Goal: Task Accomplishment & Management: Manage account settings

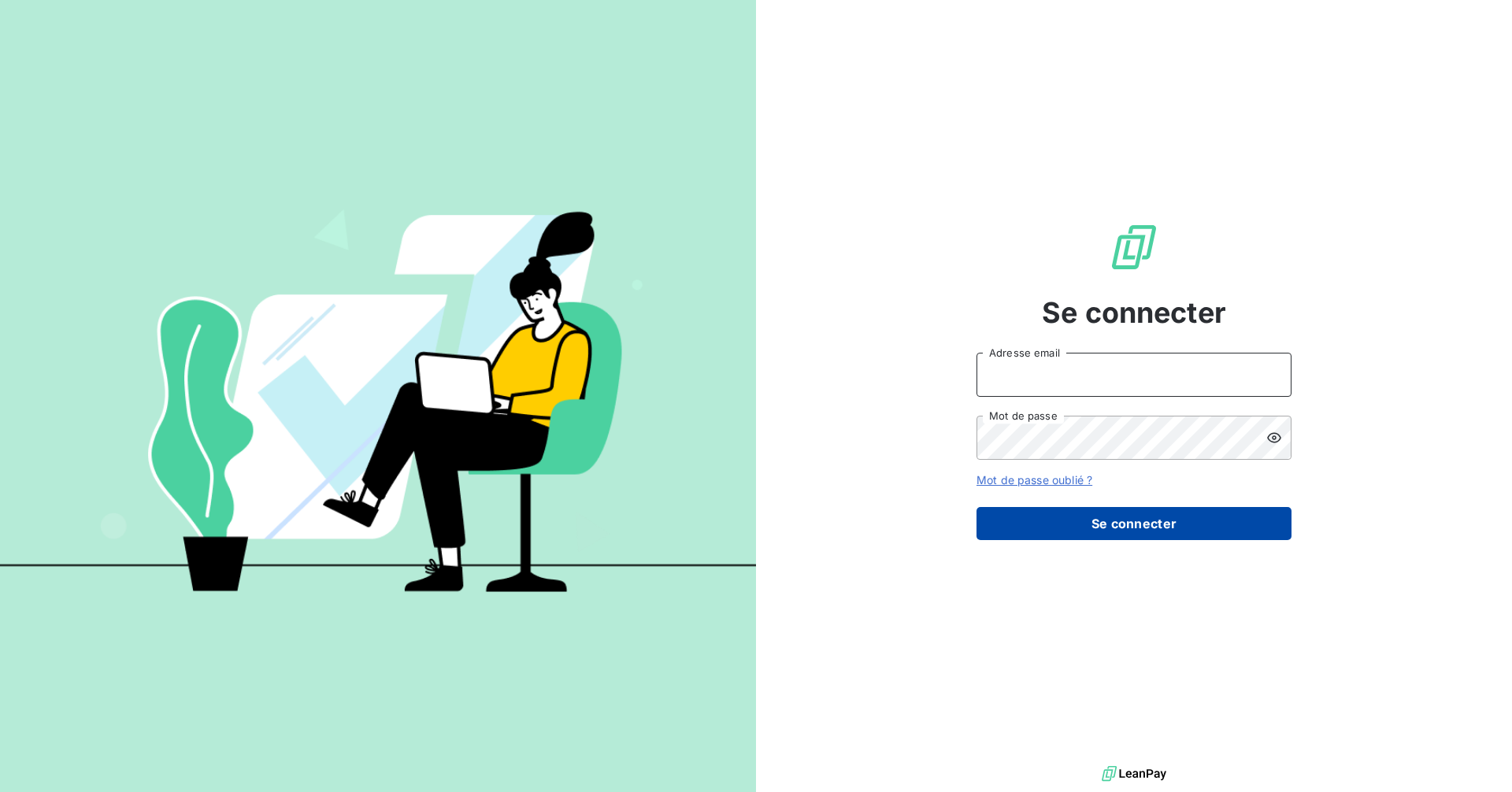
type input "[PERSON_NAME][EMAIL_ADDRESS][PERSON_NAME][DOMAIN_NAME]"
click at [1144, 519] on button "Se connecter" at bounding box center [1134, 523] width 315 height 33
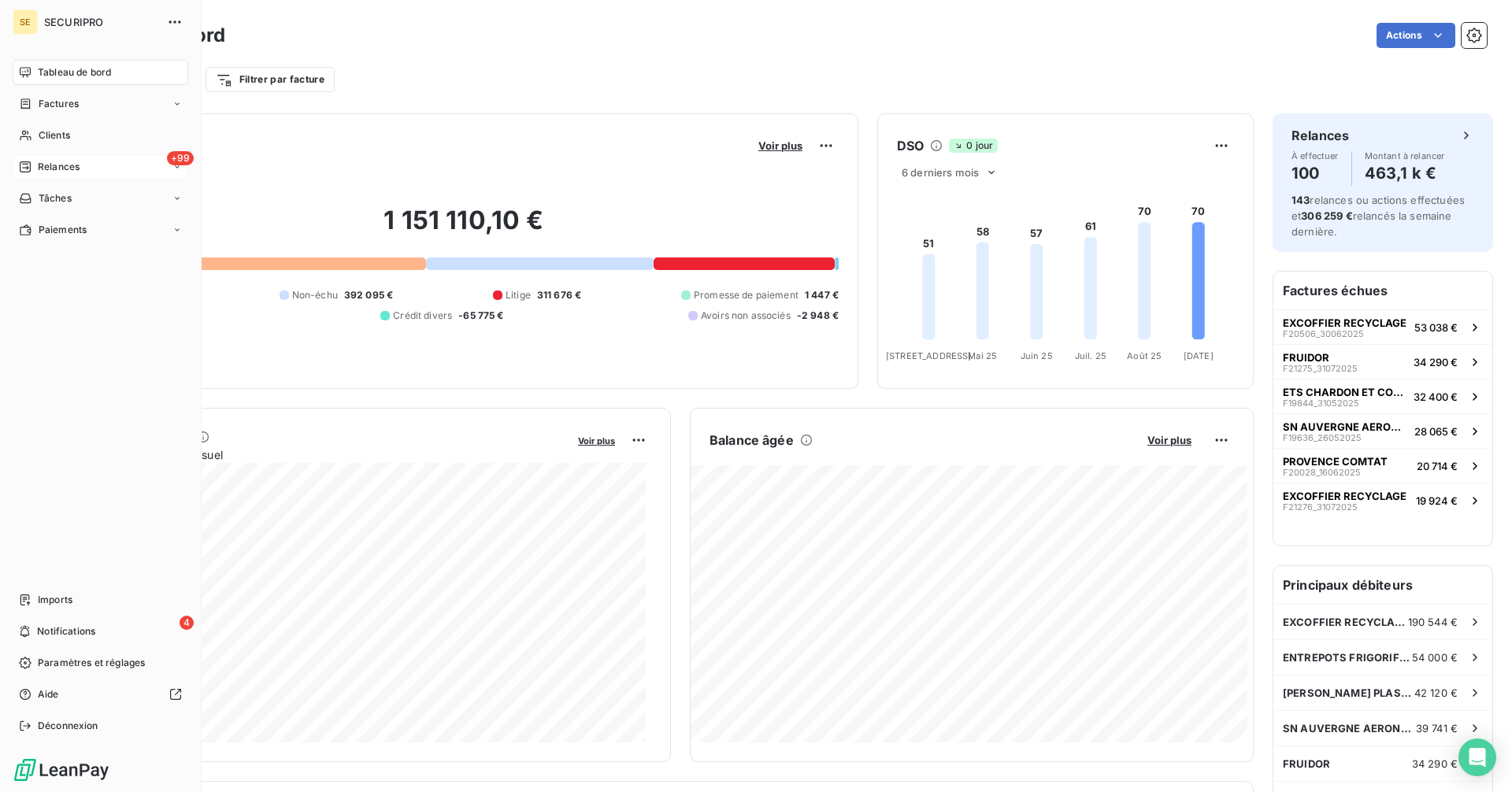
click at [60, 166] on span "Relances" at bounding box center [59, 166] width 41 height 14
click at [55, 199] on span "À effectuer" at bounding box center [64, 198] width 51 height 14
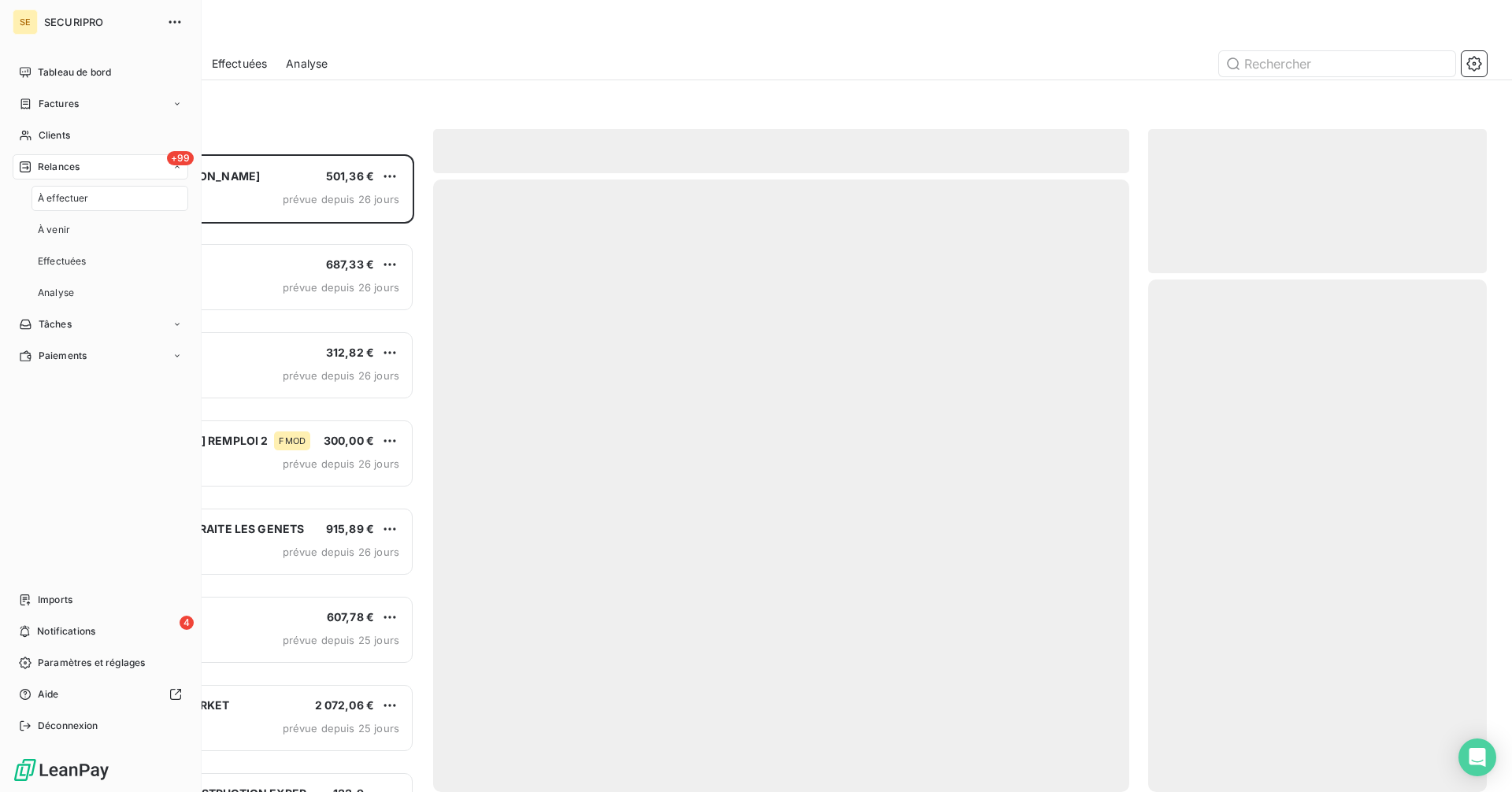
scroll to position [626, 327]
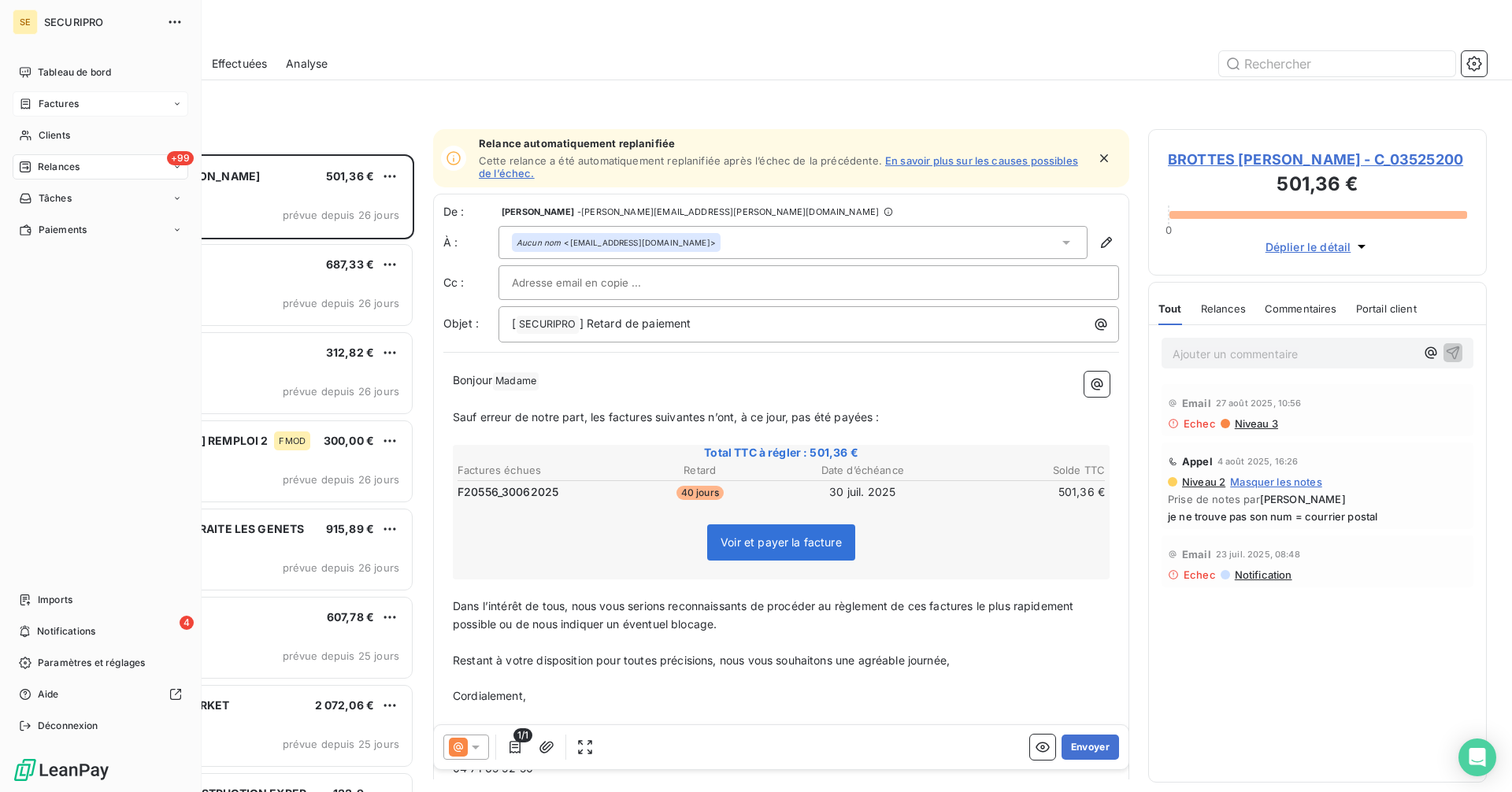
click at [28, 108] on icon at bounding box center [26, 103] width 9 height 10
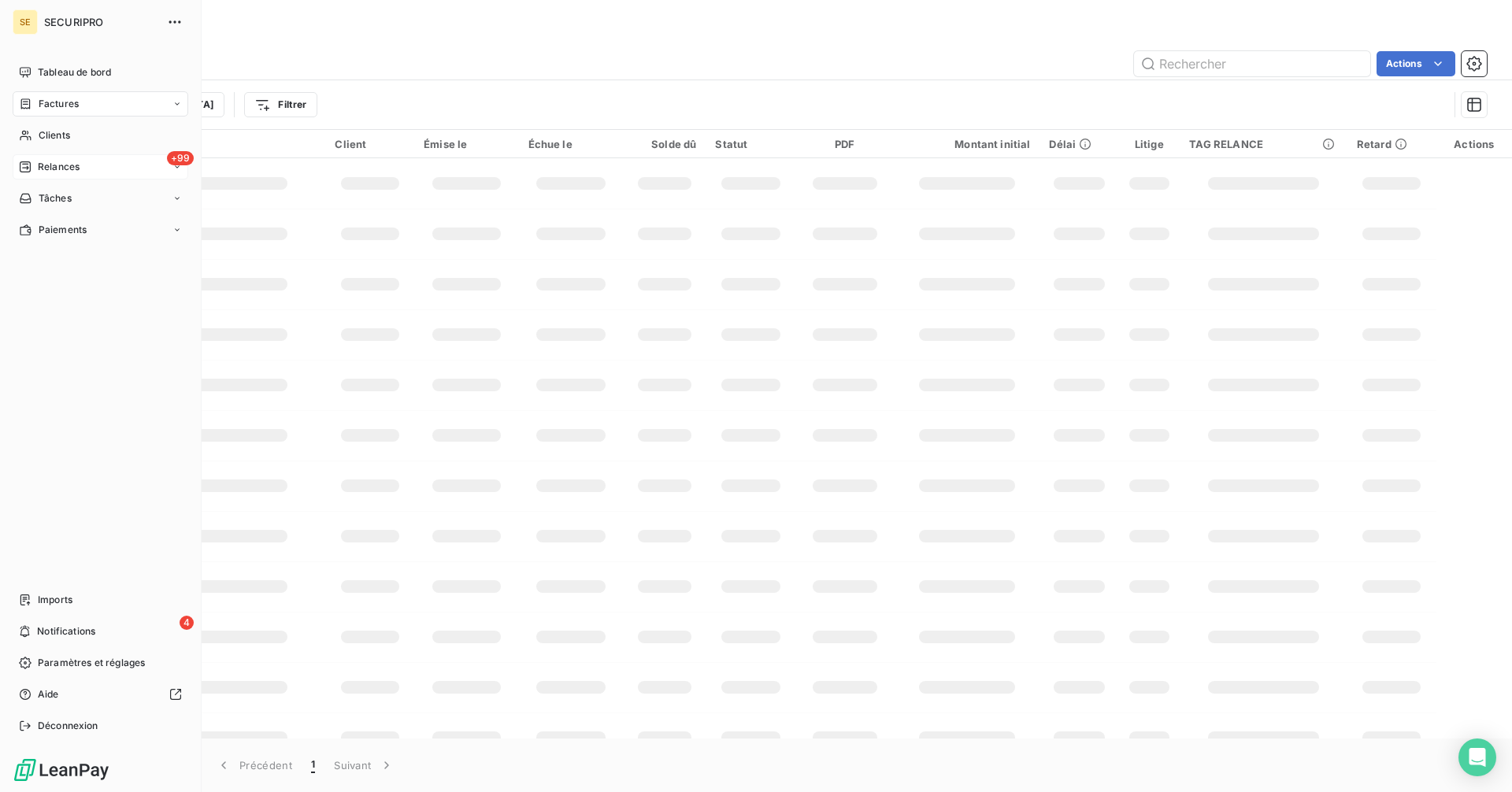
click at [25, 105] on icon at bounding box center [26, 103] width 13 height 12
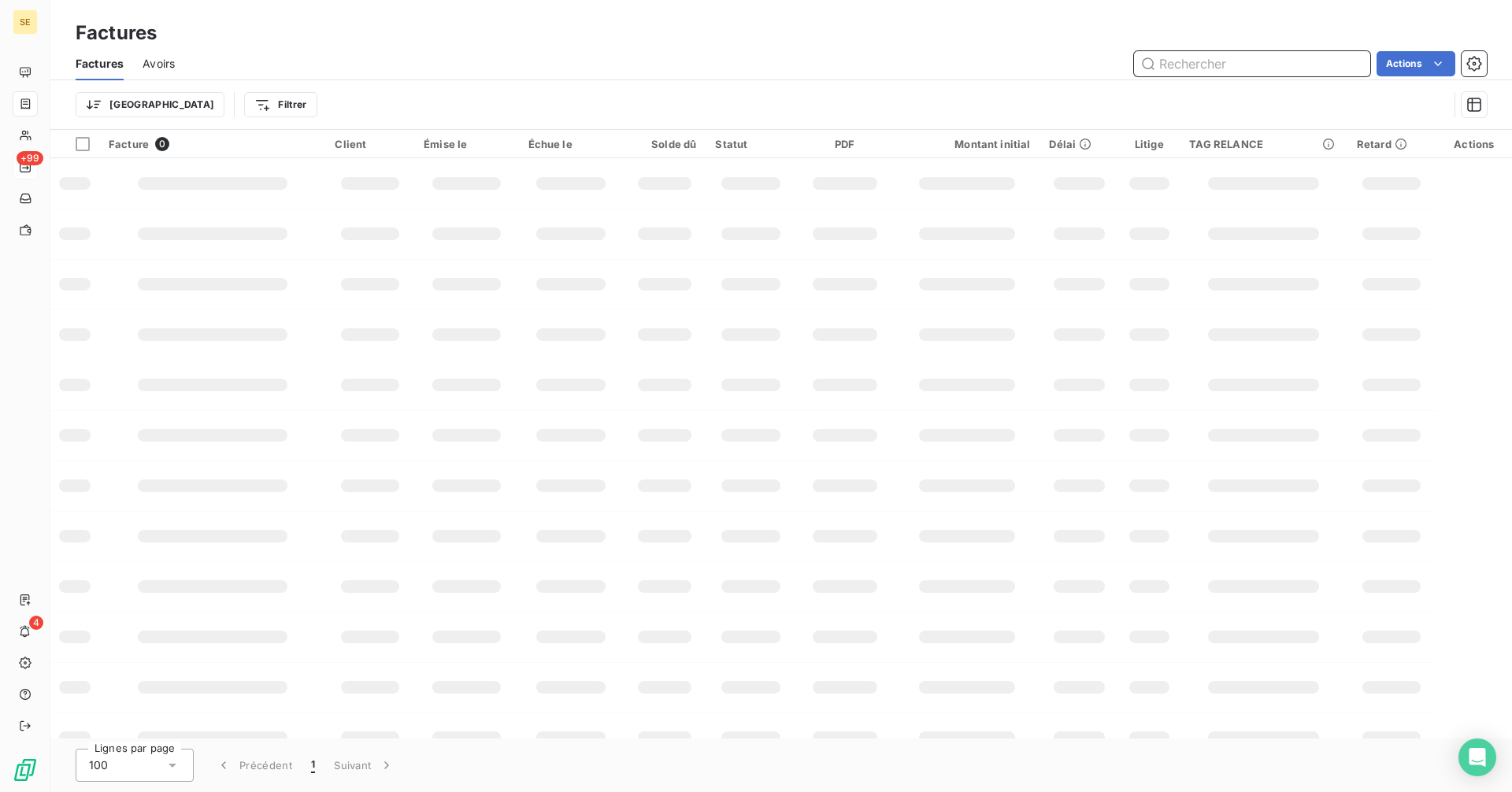
click at [1200, 66] on input "text" at bounding box center [1251, 64] width 236 height 25
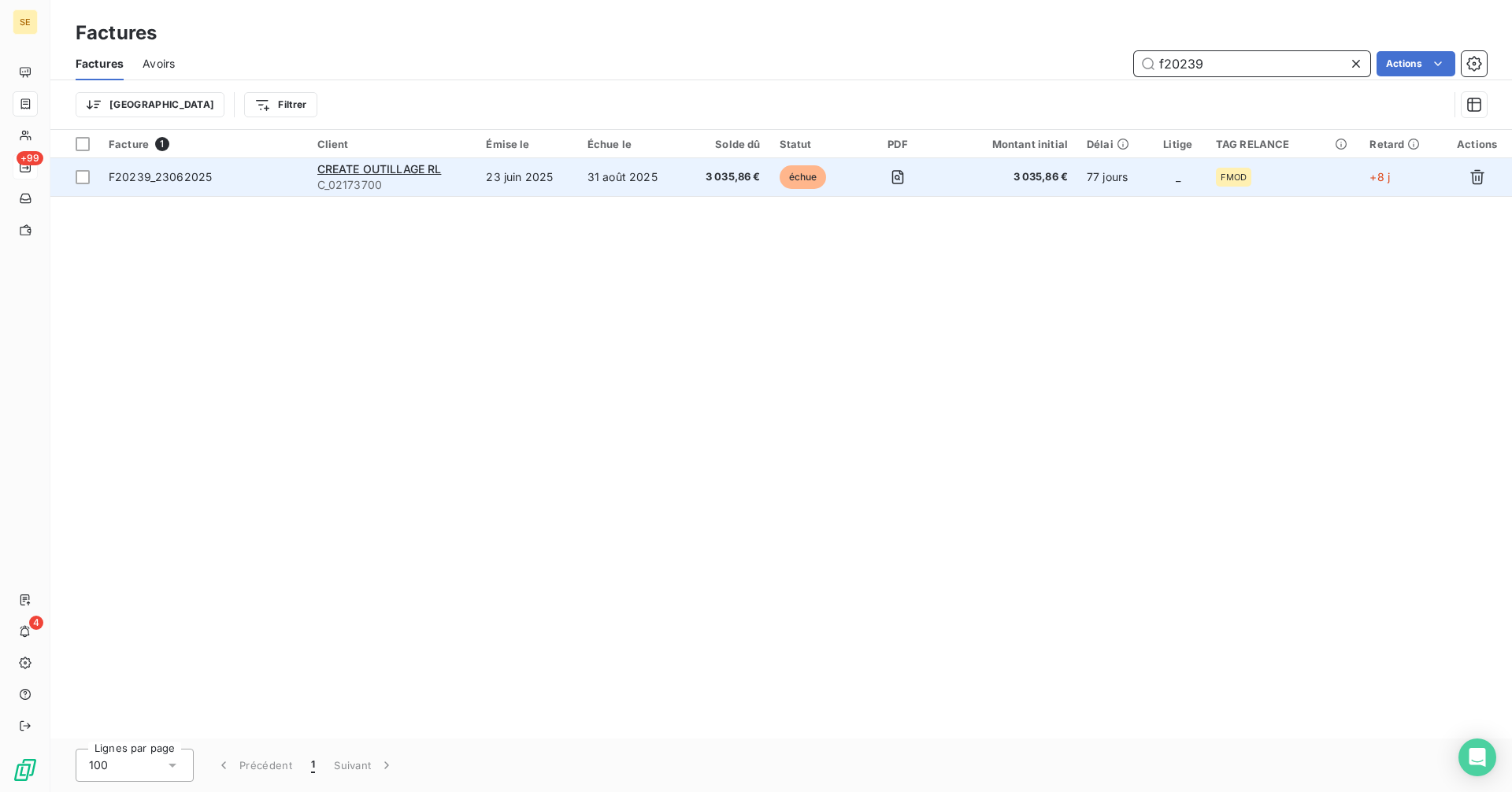
type input "f20239"
click at [679, 182] on td "31 août 2025" at bounding box center [630, 177] width 104 height 38
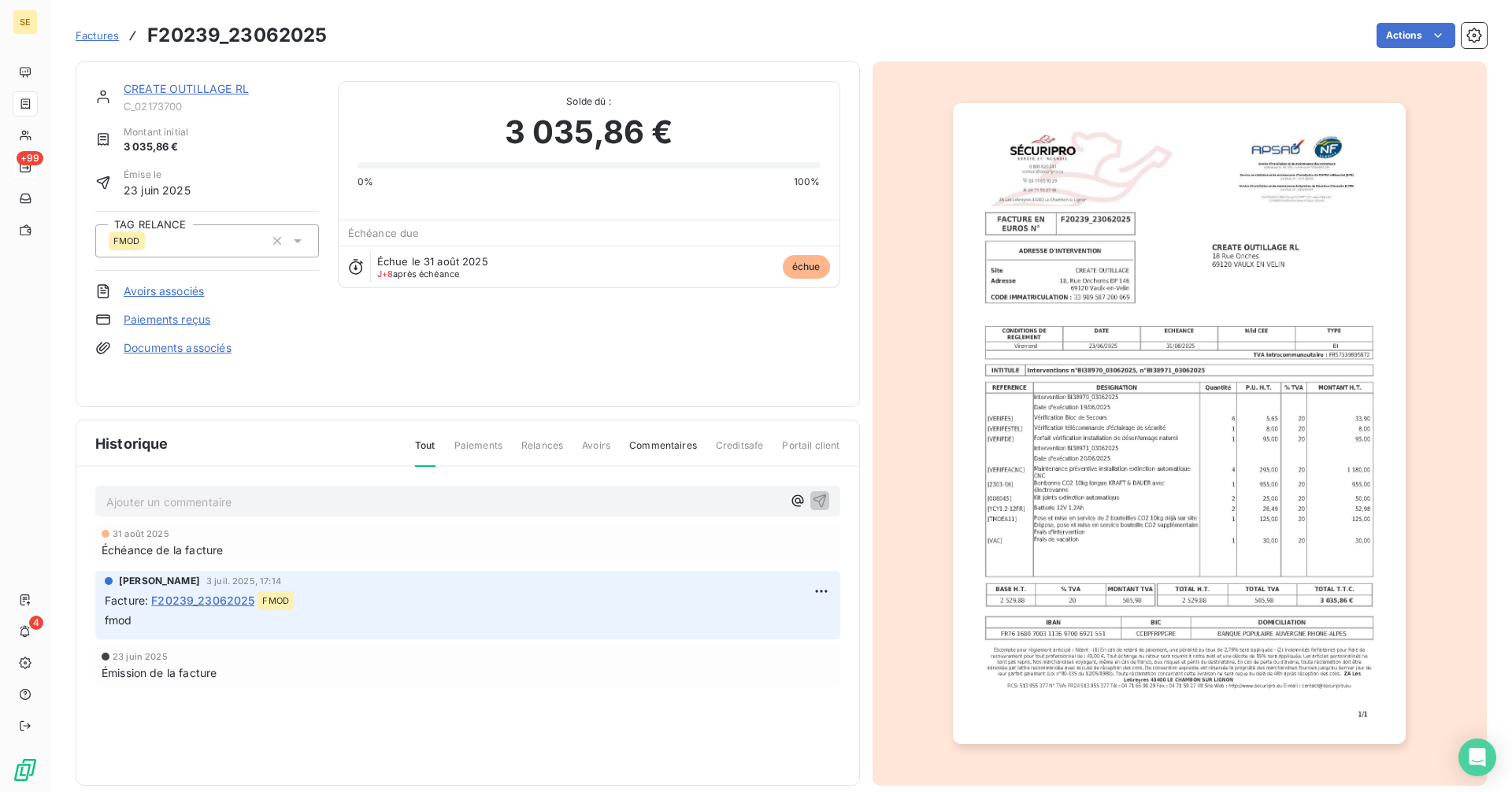
click at [151, 87] on link "CREATE OUTILLAGE RL" at bounding box center [185, 89] width 125 height 13
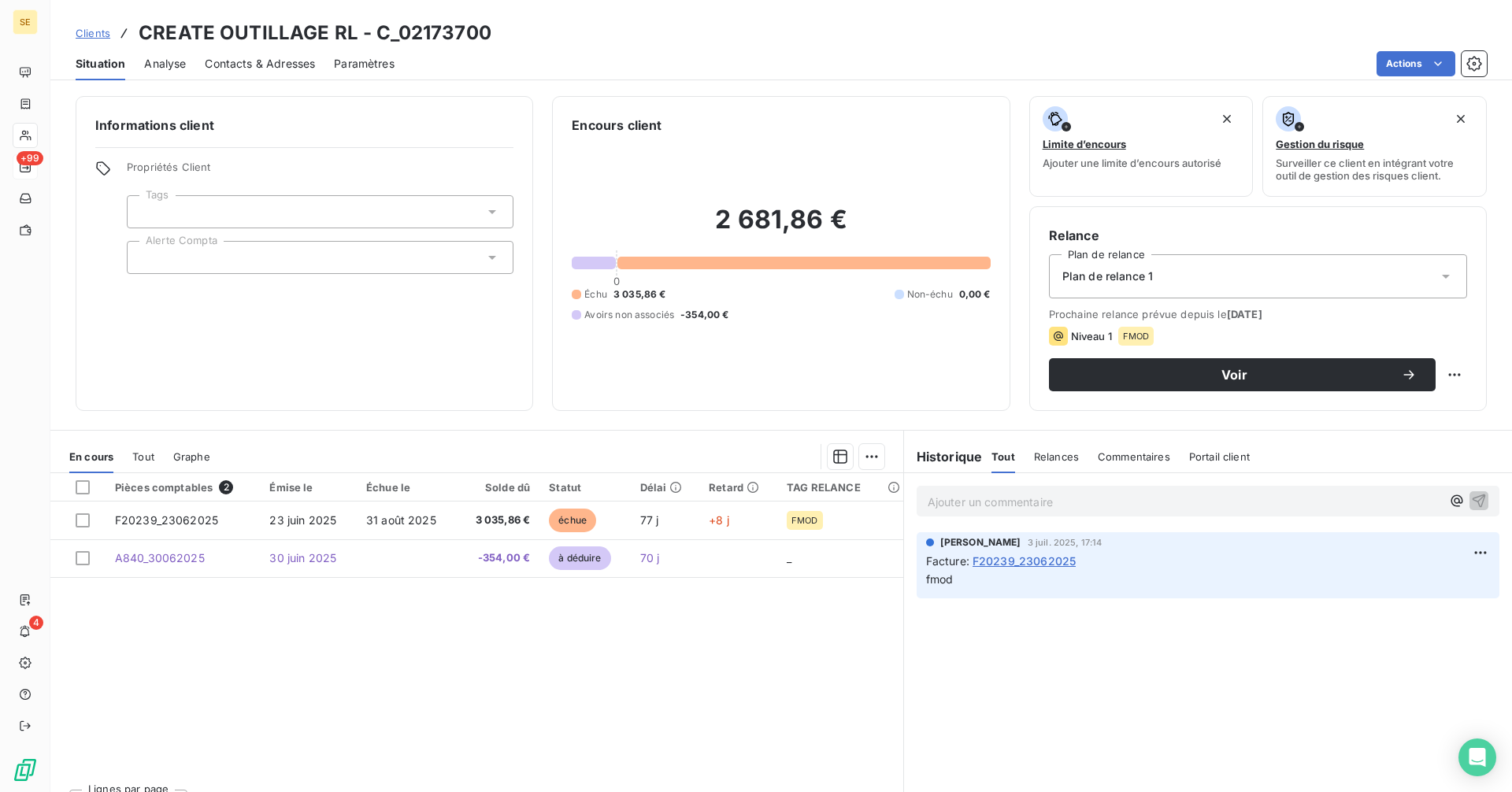
click at [104, 37] on span "Clients" at bounding box center [93, 32] width 35 height 12
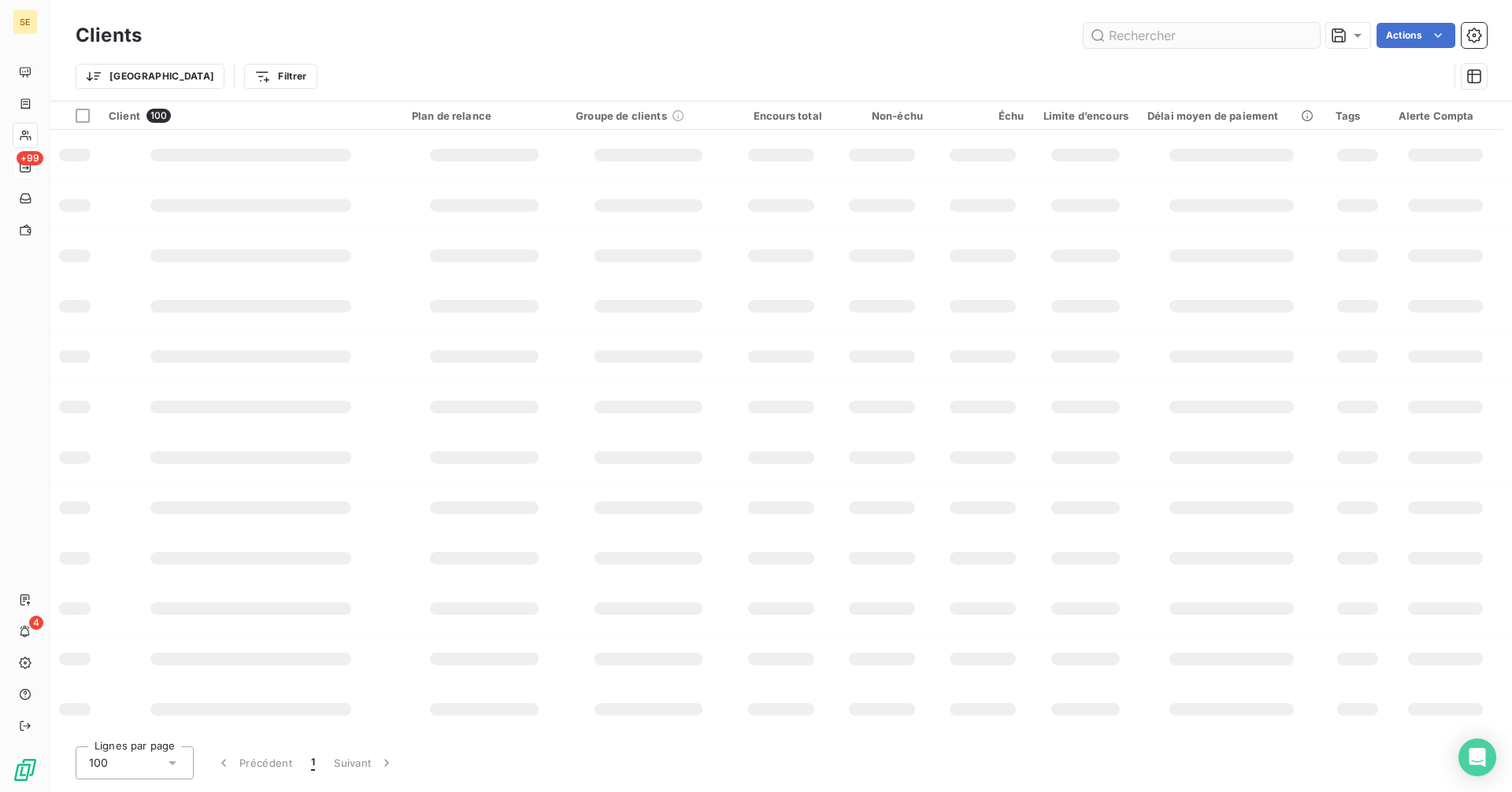
click at [1134, 31] on input "text" at bounding box center [1201, 36] width 236 height 25
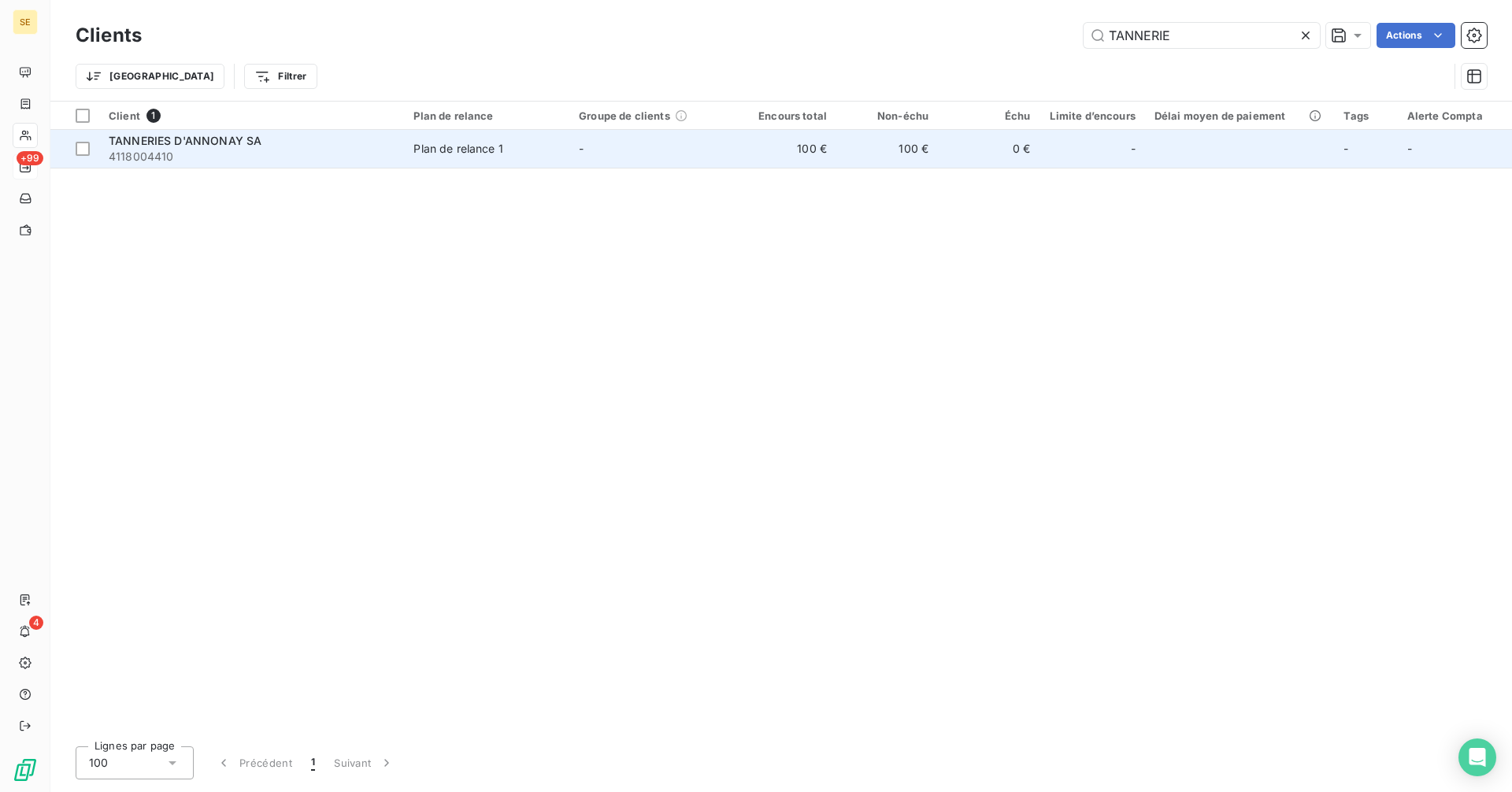
type input "TANNERIE"
click at [397, 152] on td "TANNERIES D'ANNONAY SA 4118004410" at bounding box center [252, 149] width 305 height 38
